Goal: Complete application form

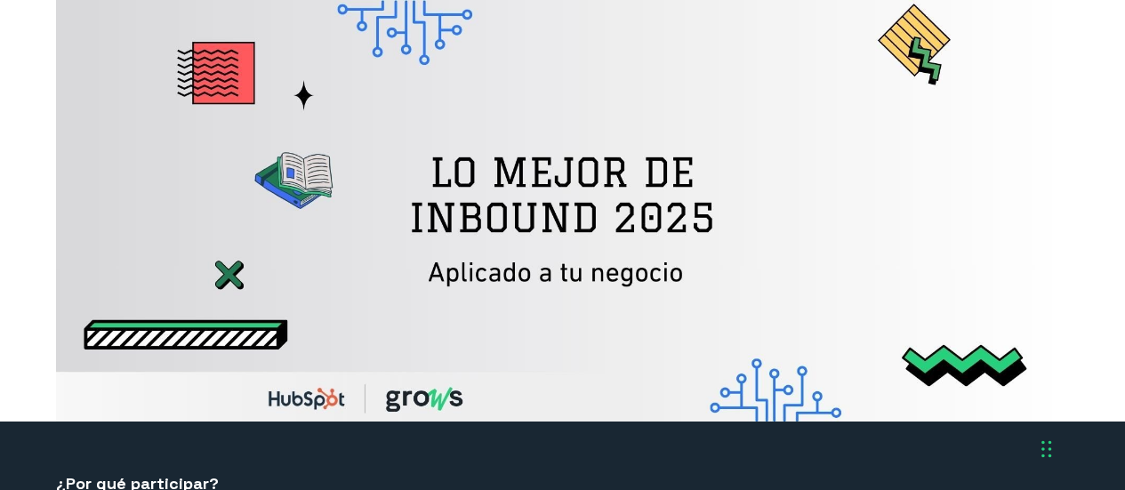
select select "PE"
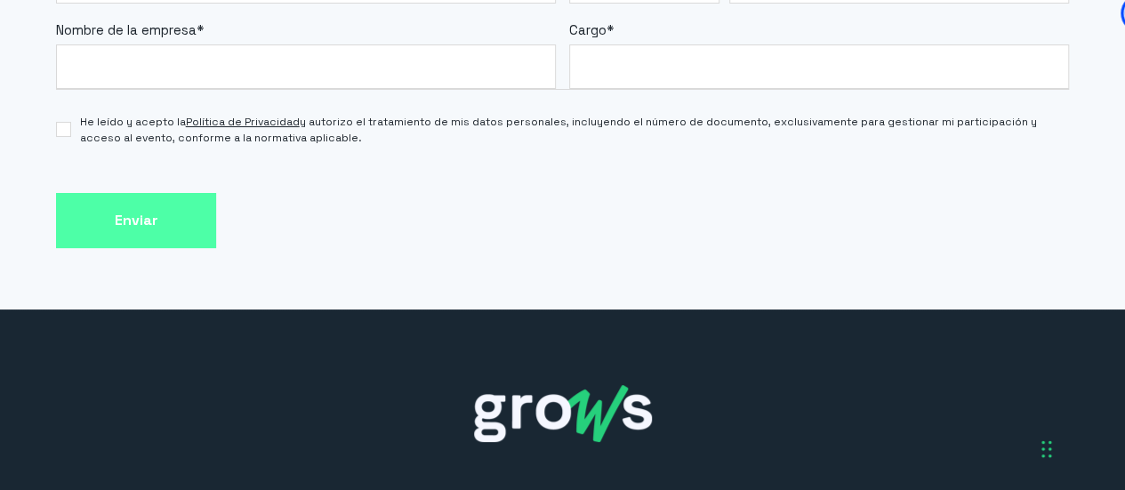
scroll to position [1520, 0]
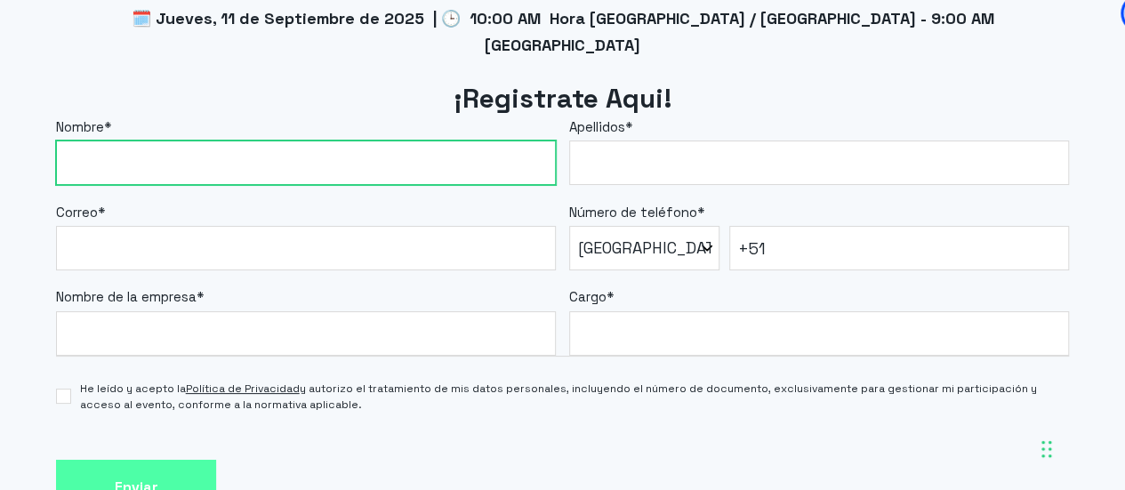
click at [237, 141] on input "Nombre *" at bounding box center [306, 163] width 500 height 44
type input "j"
type input "[PERSON_NAME]"
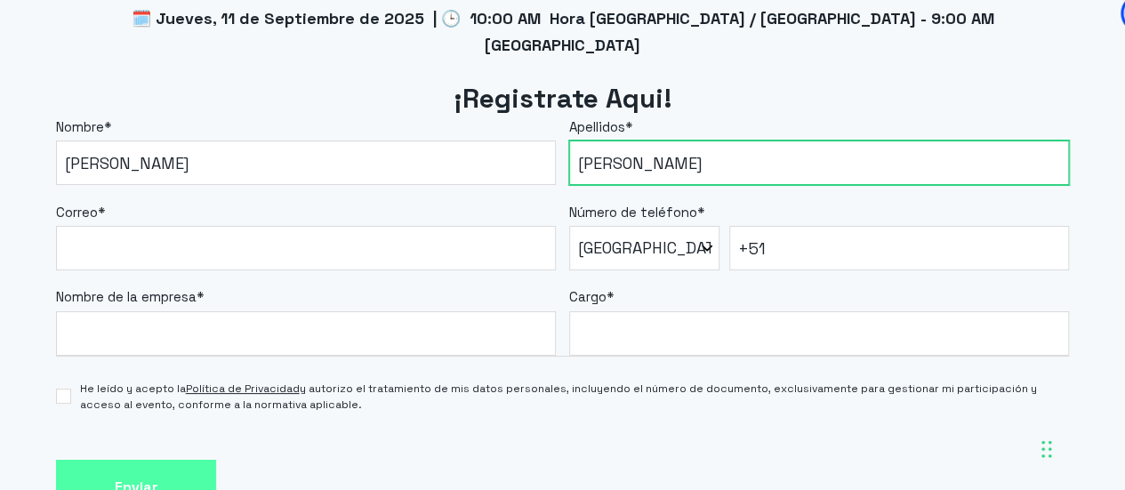
type input "[PERSON_NAME]"
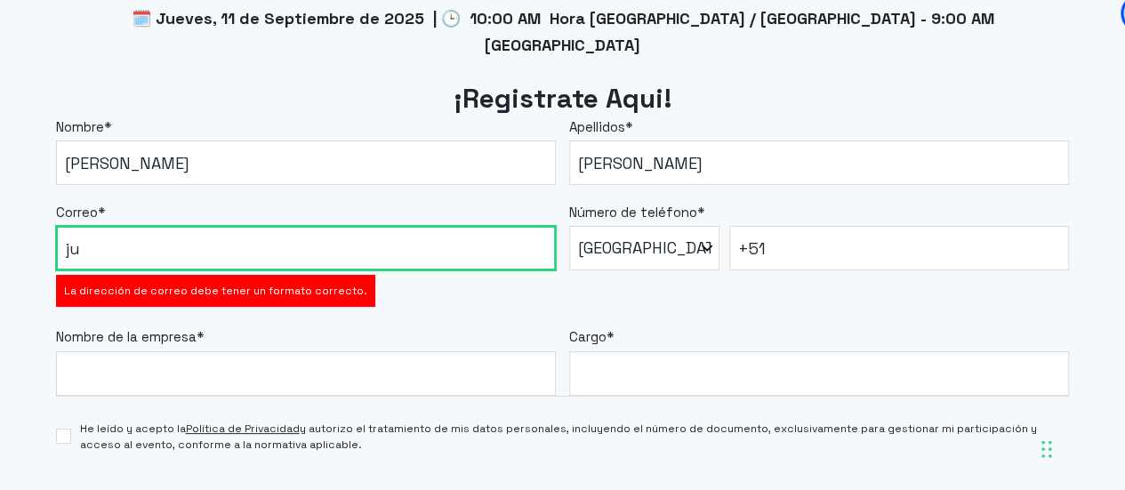
type input "[PERSON_NAME][EMAIL_ADDRESS][PERSON_NAME][PERSON_NAME][DOMAIN_NAME]"
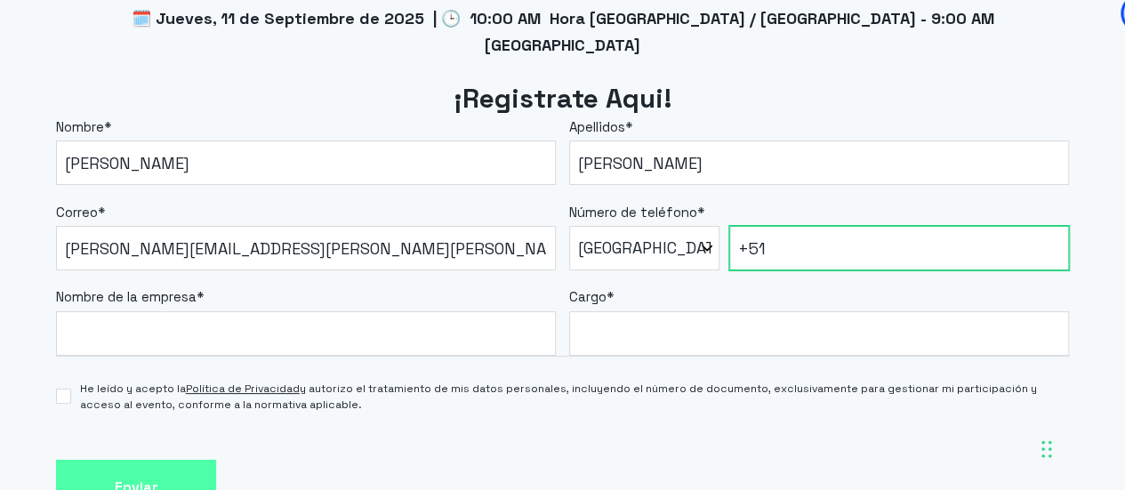
click at [854, 228] on input "+51" at bounding box center [899, 248] width 340 height 44
type input "[PHONE_NUMBER]"
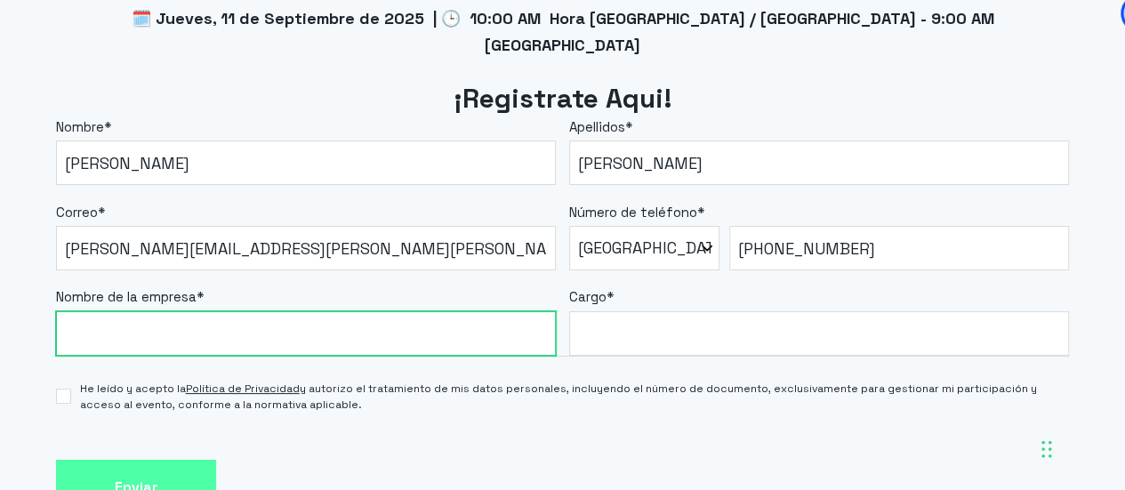
click at [211, 311] on input "Nombre de la empresa *" at bounding box center [306, 333] width 500 height 44
type input "Powerpay"
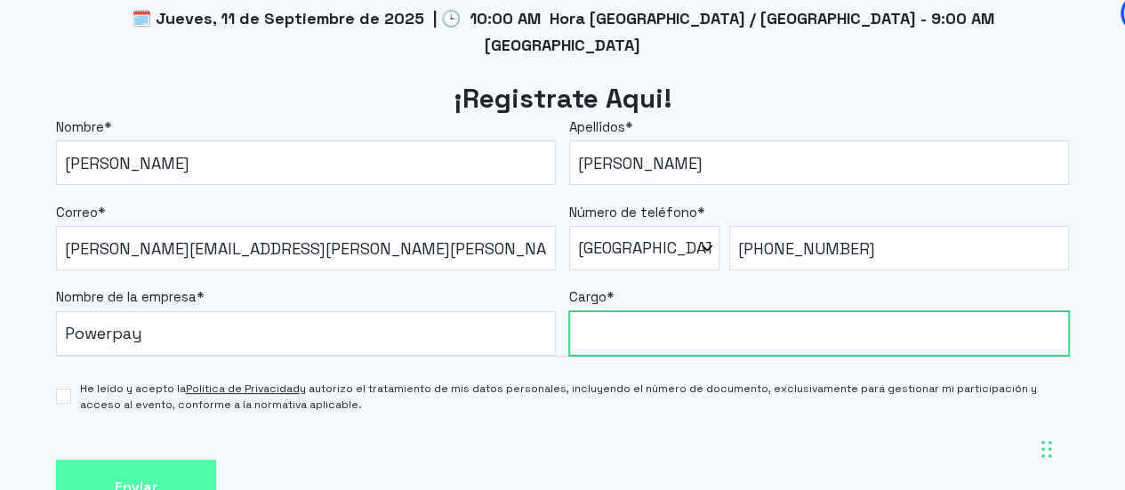
click at [642, 311] on input "Cargo *" at bounding box center [819, 333] width 500 height 44
type input "Supervisor de Atención al Cliente"
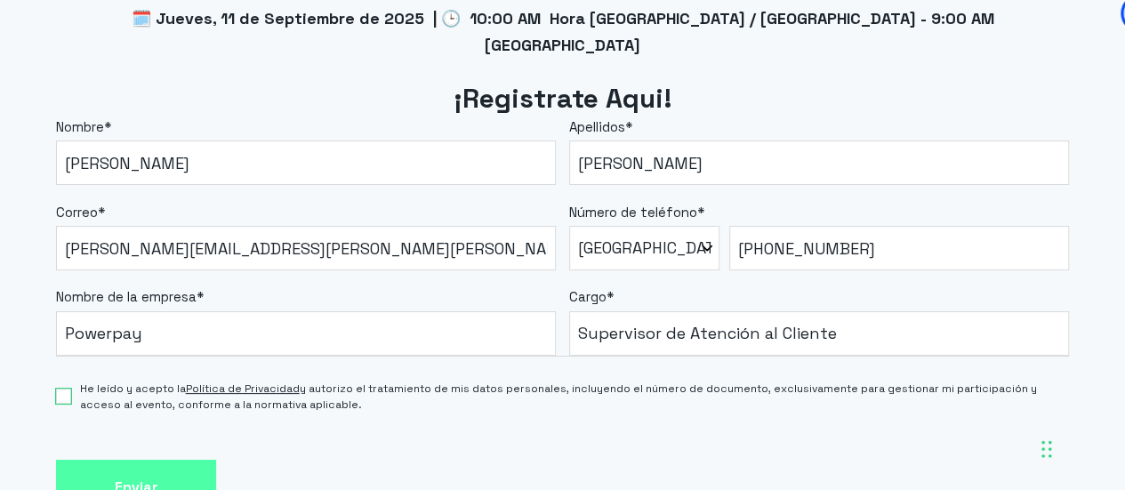
click at [62, 389] on input "He leído y acepto la Política de Privacidad y autorizo el tratamiento de mis da…" at bounding box center [63, 396] width 14 height 15
checkbox input "true"
click at [123, 460] on input "Enviar" at bounding box center [136, 488] width 160 height 56
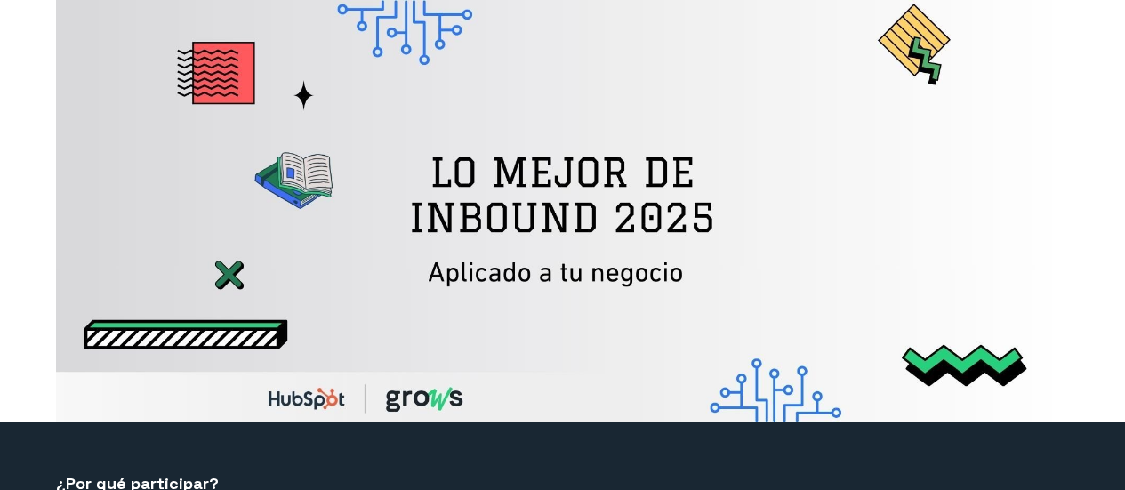
select select "PE"
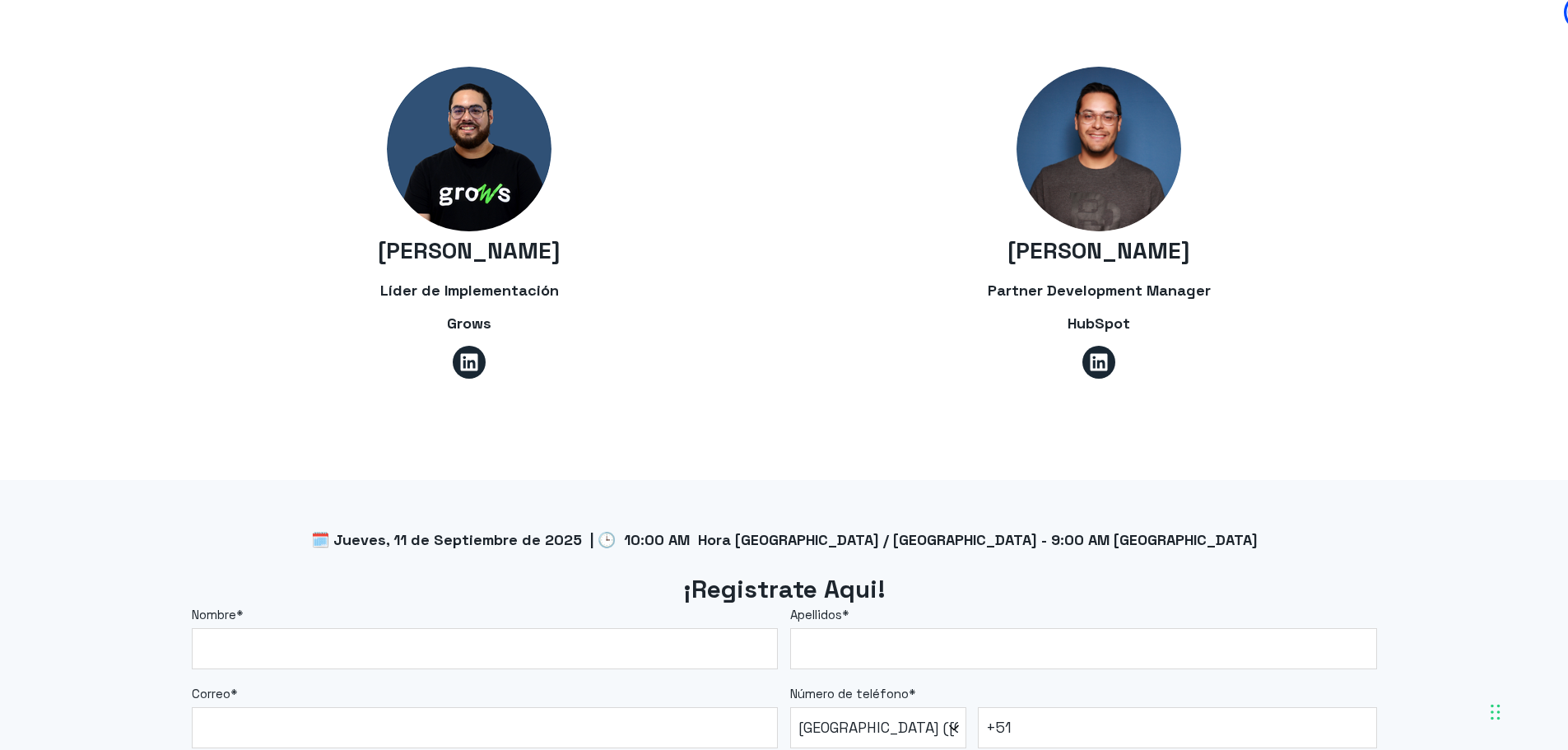
scroll to position [1426, 0]
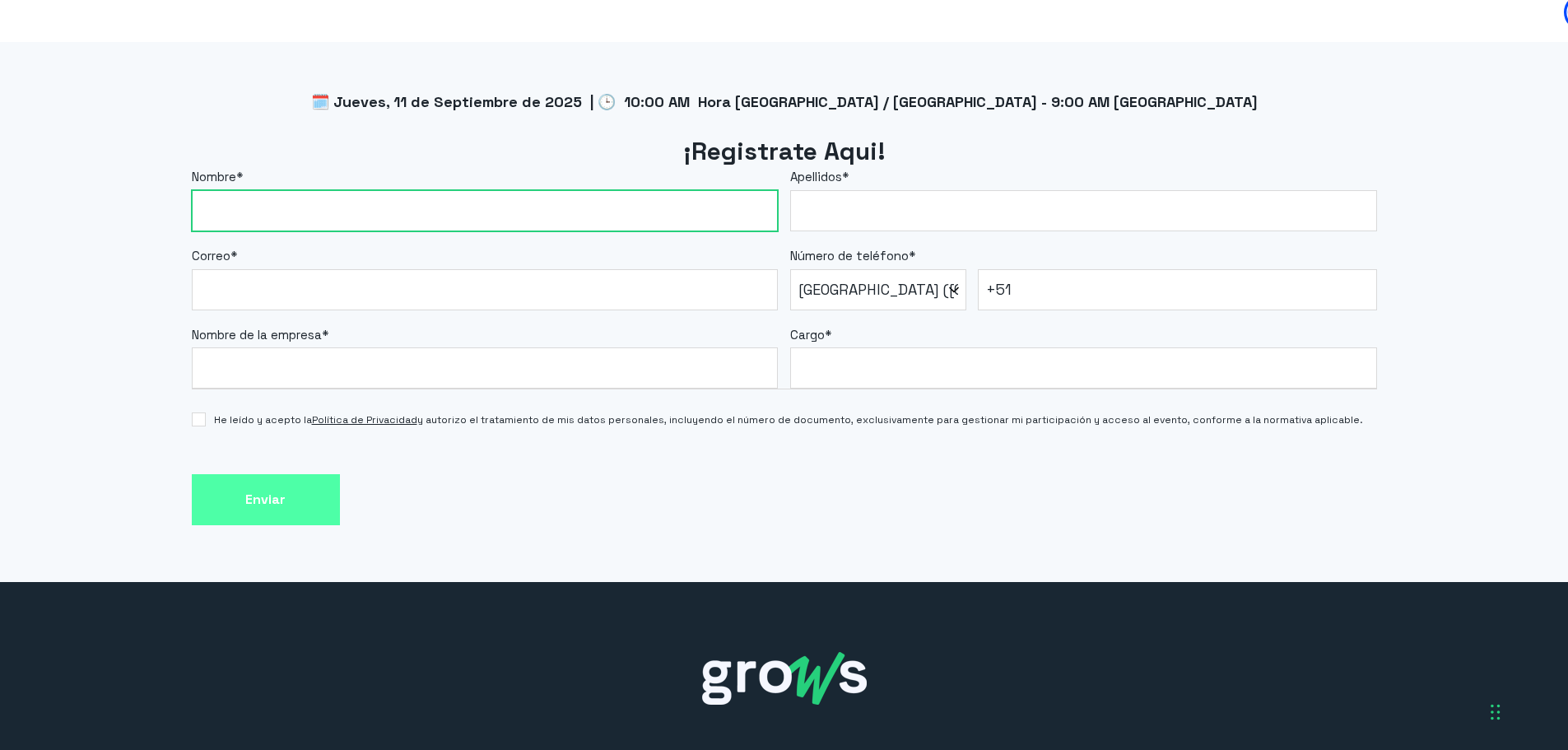
click at [428, 200] on input "Nombre *" at bounding box center [485, 210] width 587 height 41
click at [428, 197] on input "Nombre *" at bounding box center [485, 210] width 587 height 41
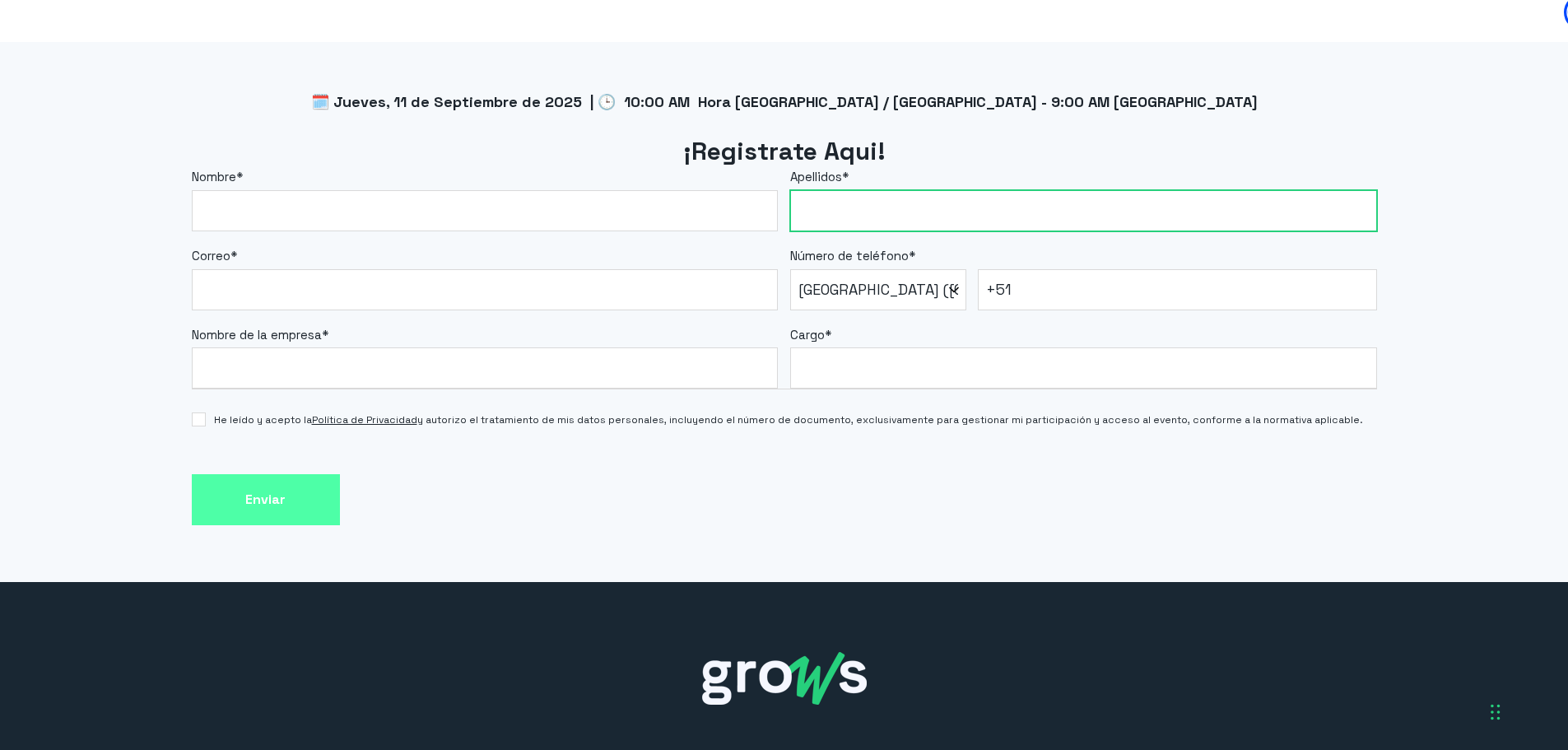
click at [953, 205] on input "Apellidos *" at bounding box center [1084, 210] width 587 height 41
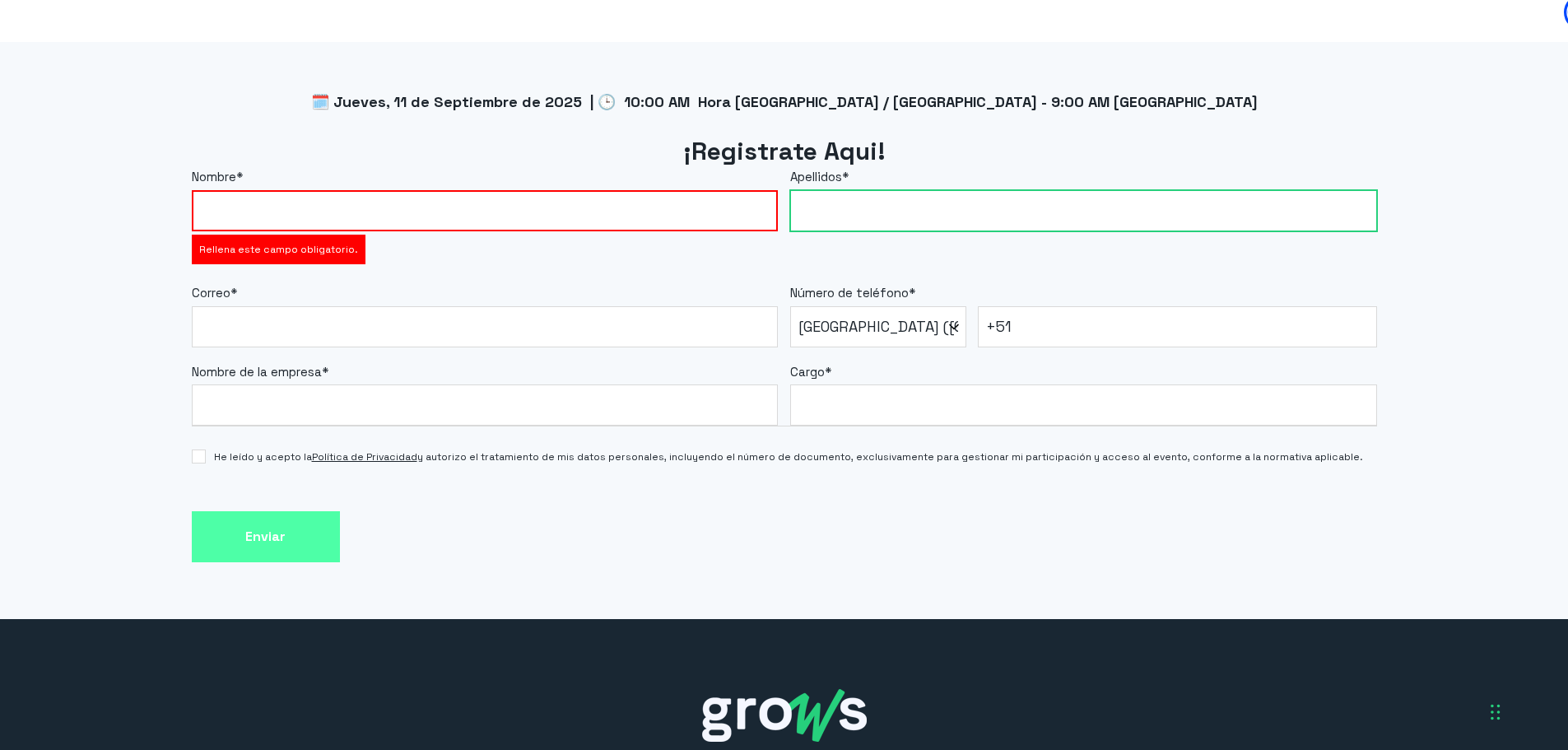
click at [949, 201] on input "Apellidos *" at bounding box center [1084, 210] width 587 height 41
type input "[PERSON_NAME]"
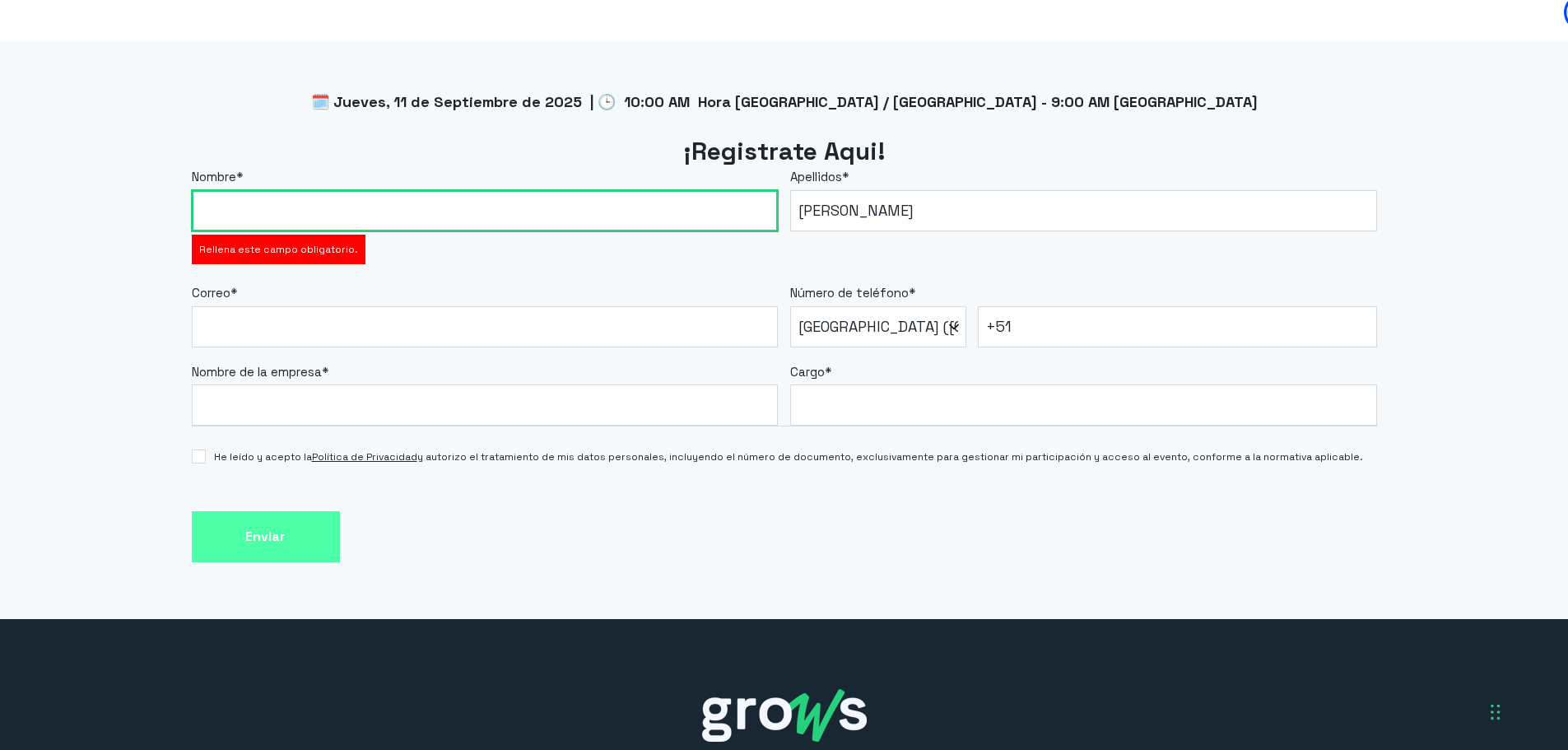
click at [311, 190] on input "Nombre *" at bounding box center [485, 210] width 587 height 41
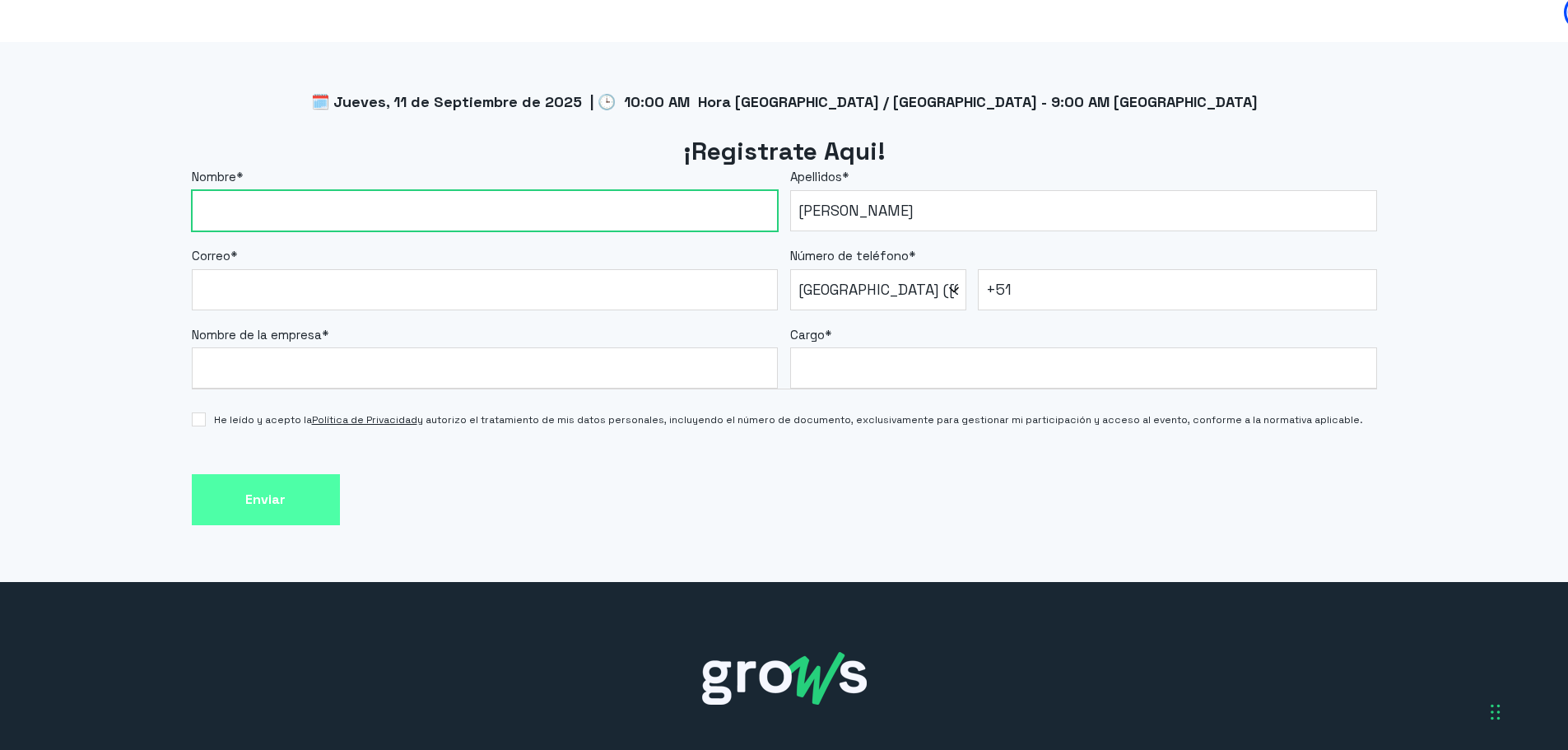
click at [311, 190] on input "Nombre *" at bounding box center [485, 210] width 587 height 41
type input "[PERSON_NAME]"
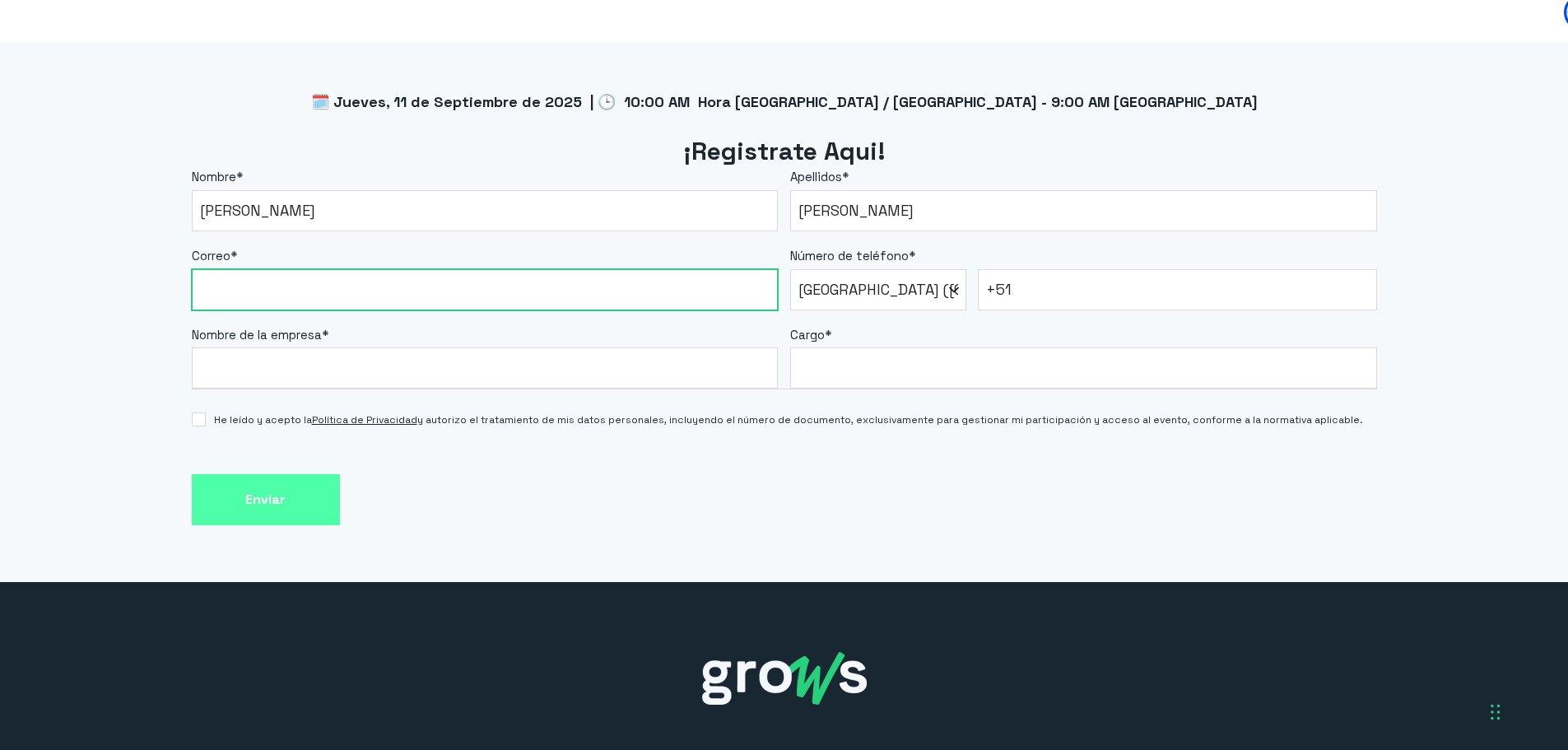
click at [468, 269] on input "Correo *" at bounding box center [485, 290] width 587 height 41
type input "[PERSON_NAME][EMAIL_ADDRESS][PERSON_NAME][PERSON_NAME][DOMAIN_NAME]"
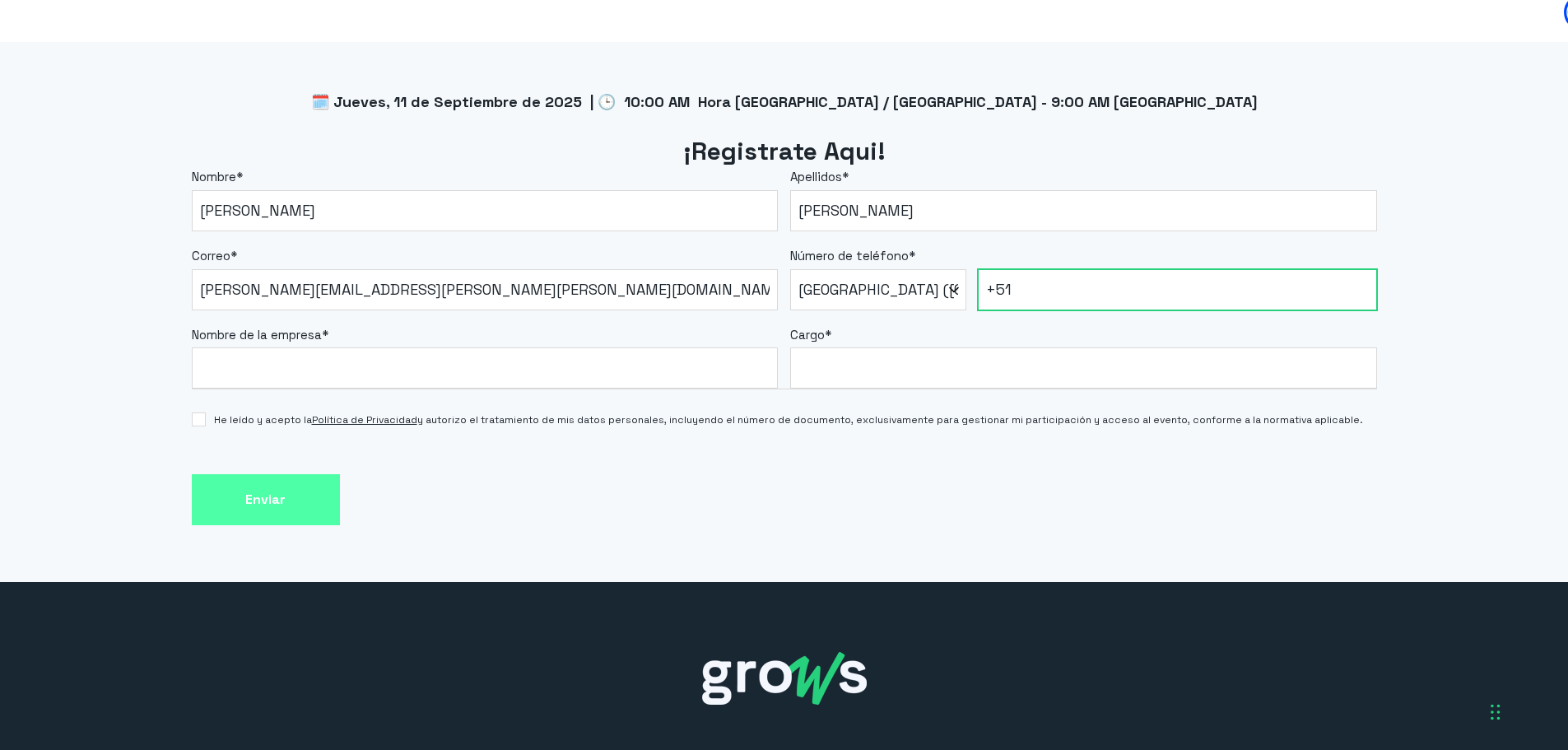
click at [1040, 269] on input "+51" at bounding box center [1176, 290] width 399 height 41
type input "[PHONE_NUMBER]"
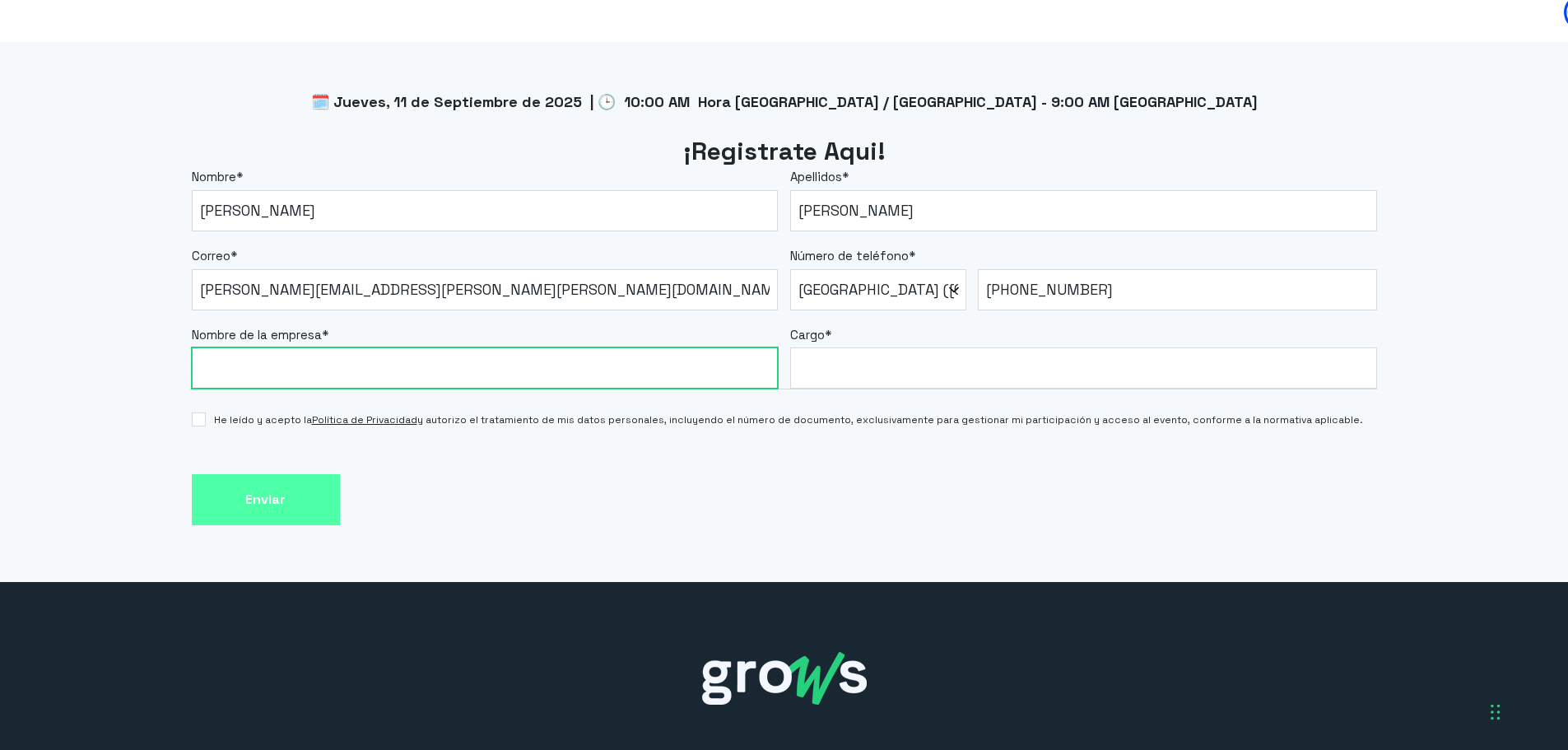
click at [437, 347] on input "Nombre de la empresa *" at bounding box center [485, 368] width 587 height 41
type input "Powerpay"
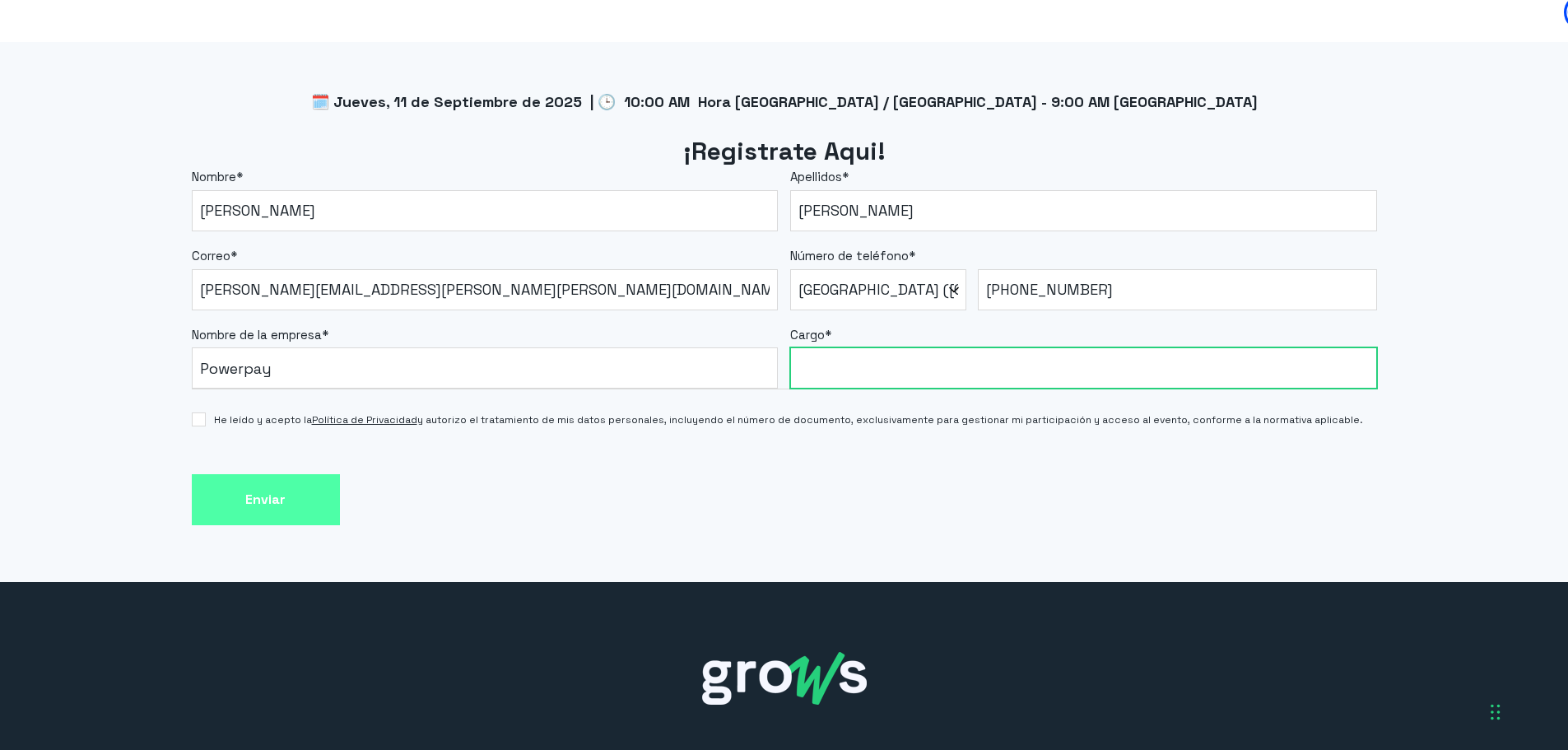
click at [919, 354] on input "Cargo *" at bounding box center [1084, 368] width 587 height 41
click at [865, 347] on input "Cargo *" at bounding box center [1084, 368] width 587 height 41
click at [865, 347] on input "Cargo *" at bounding box center [1084, 368] width 587 height 41
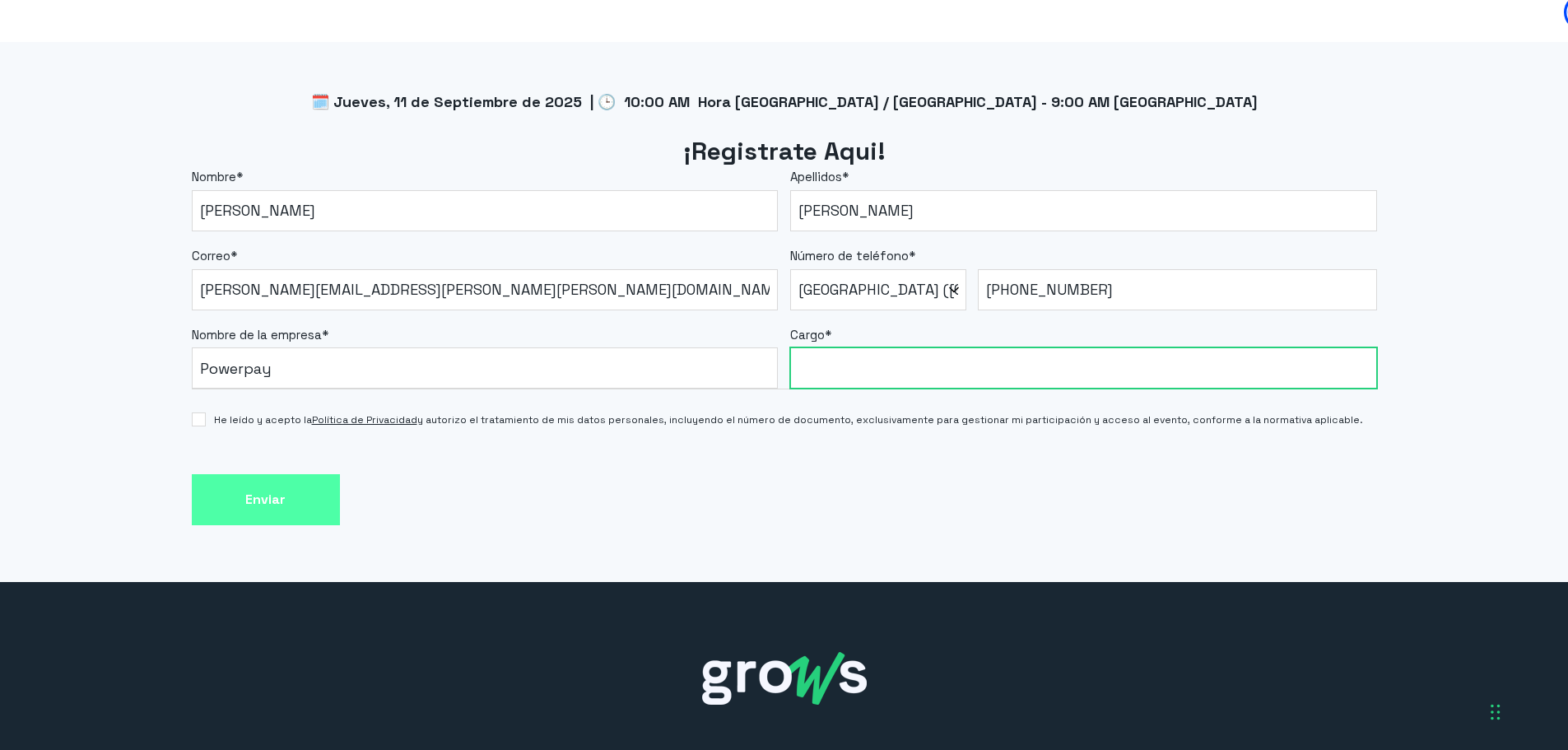
click at [865, 347] on input "Cargo *" at bounding box center [1084, 368] width 587 height 41
type input "Supervisor de Atención al Cliente"
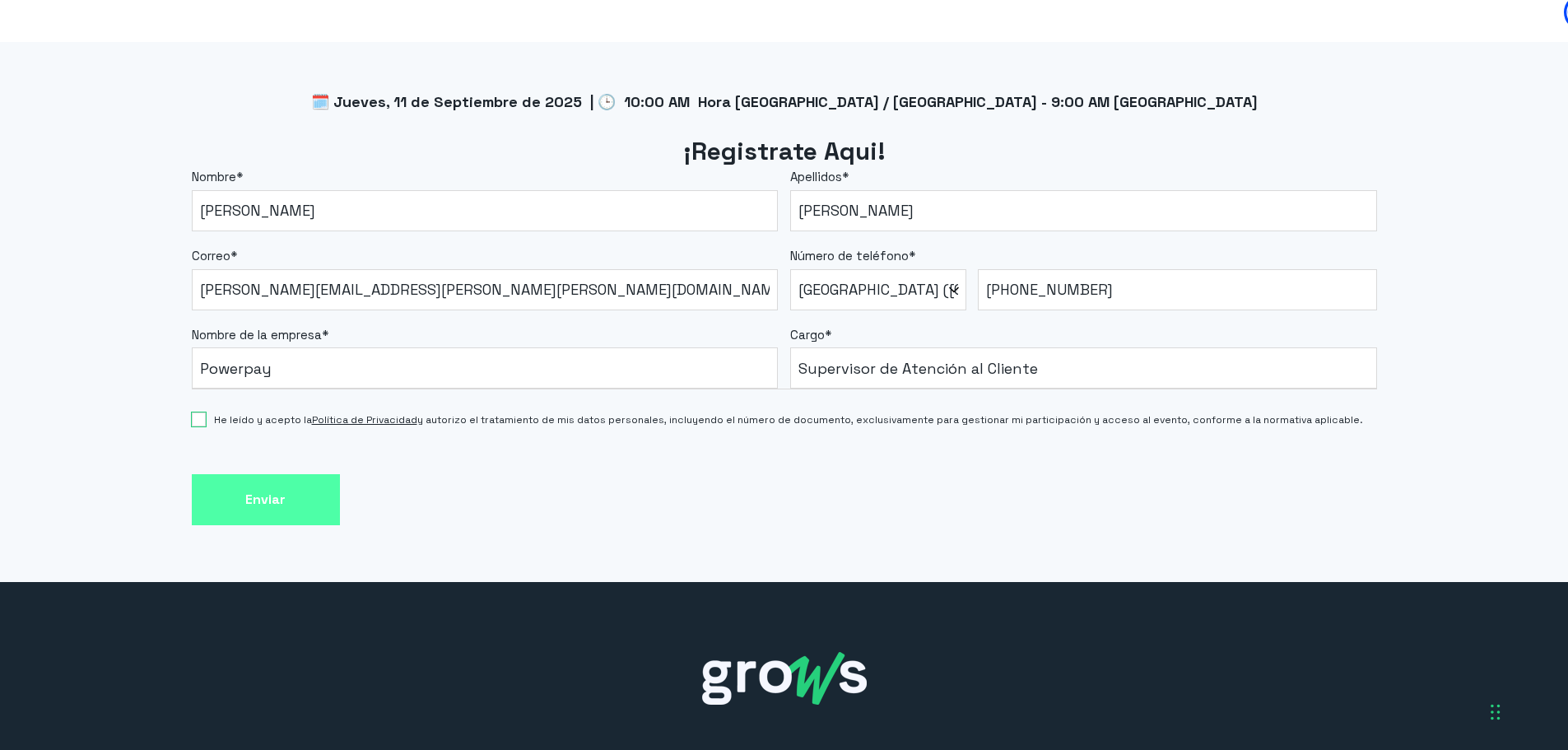
click at [193, 413] on input "He leído y acepto la Política de Privacidad y autorizo el tratamiento de mis da…" at bounding box center [198, 419] width 14 height 14
checkbox input "true"
click at [252, 453] on input "Enviar" at bounding box center [266, 500] width 148 height 52
